Goal: Check status

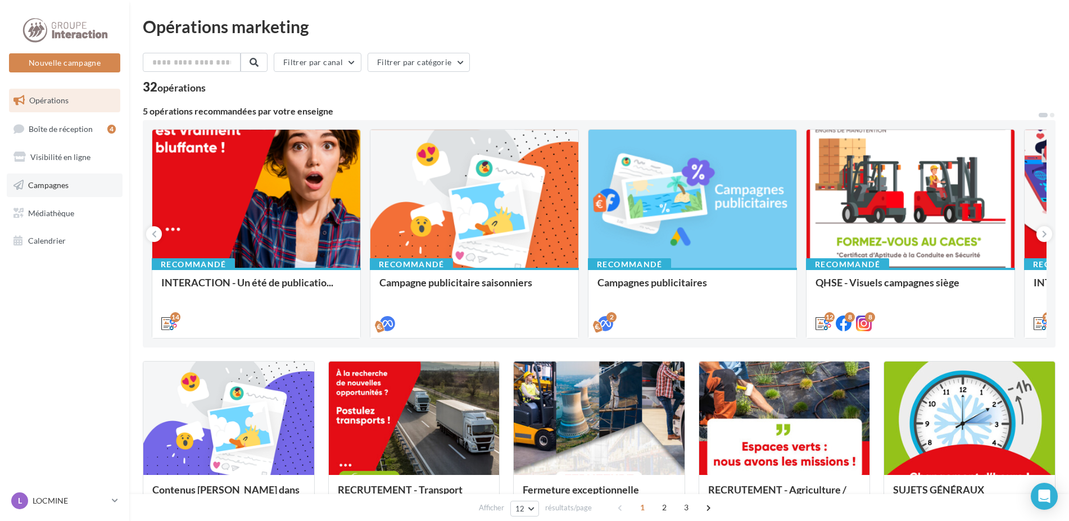
click at [74, 183] on link "Campagnes" at bounding box center [65, 186] width 116 height 24
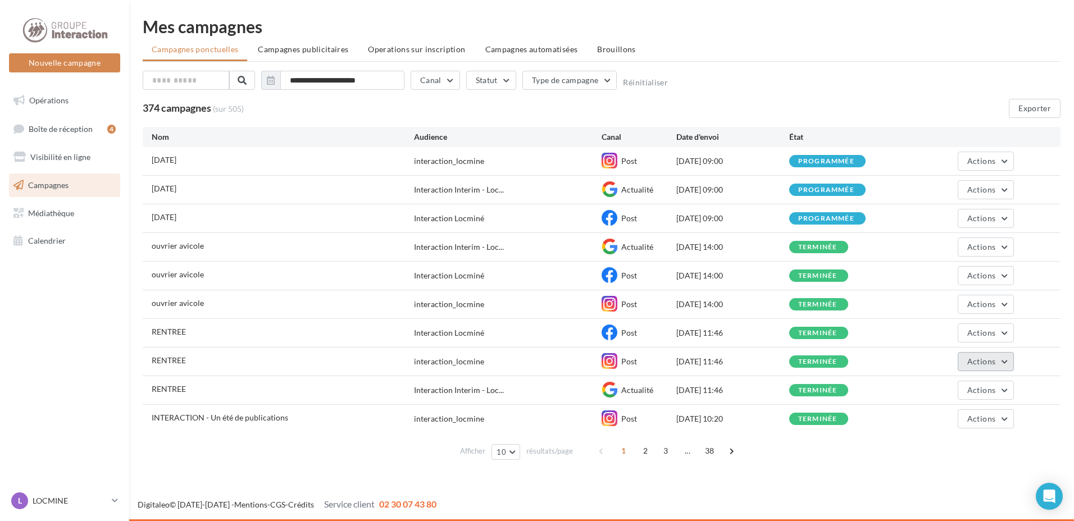
click at [981, 361] on span "Actions" at bounding box center [981, 362] width 28 height 10
click at [975, 389] on button "Voir les résultats" at bounding box center [958, 388] width 112 height 29
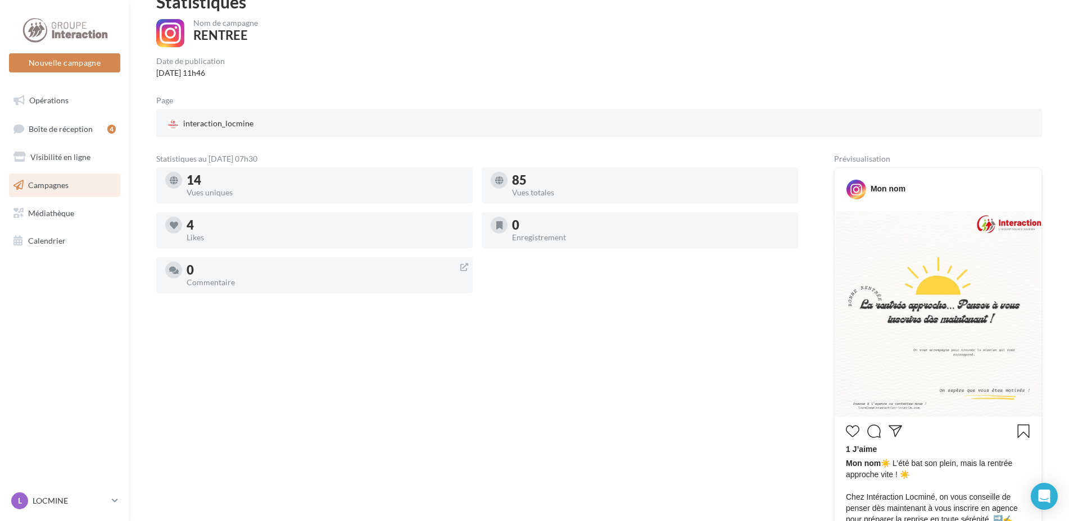
scroll to position [169, 0]
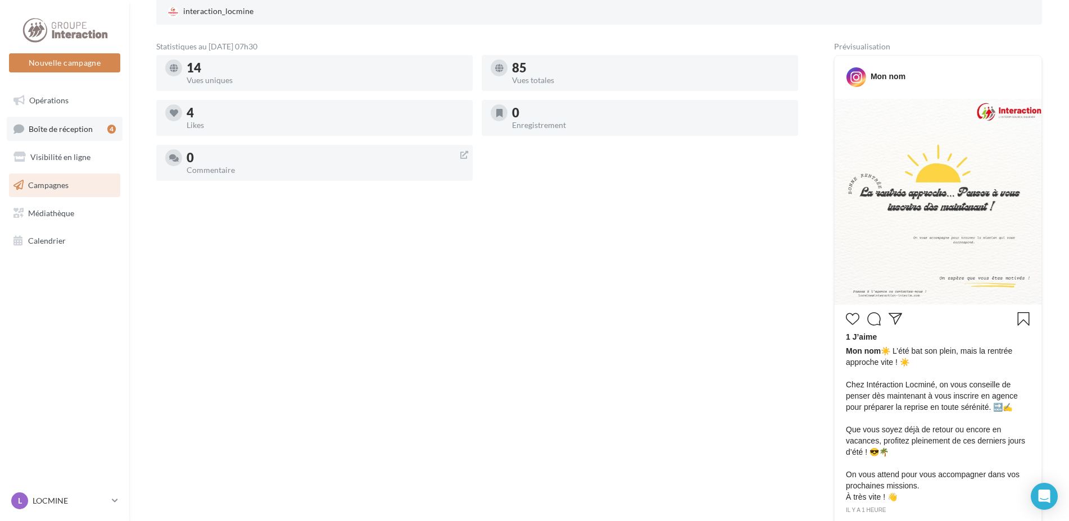
click at [81, 130] on span "Boîte de réception" at bounding box center [61, 129] width 64 height 10
